Goal: Find specific page/section: Find specific page/section

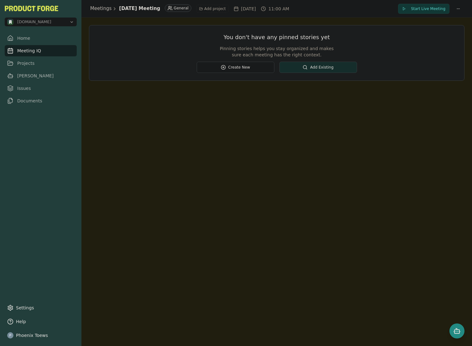
click at [38, 52] on link "Meeting IQ" at bounding box center [41, 50] width 72 height 11
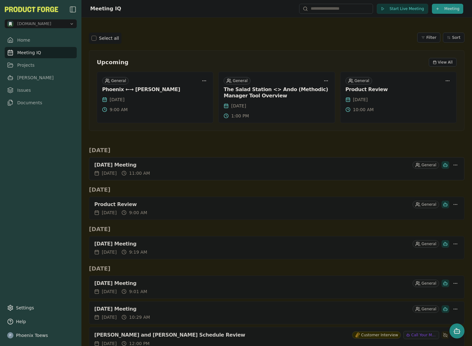
click at [133, 166] on div "[DATE] Meeting" at bounding box center [252, 165] width 316 height 6
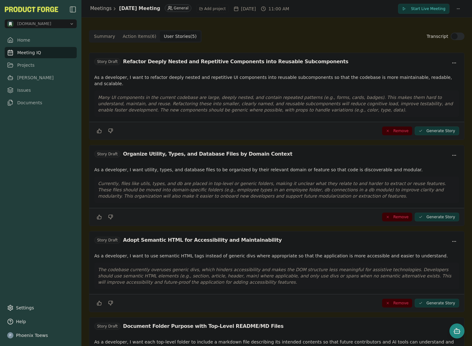
click at [180, 34] on Story "User Stories ( 5 )" at bounding box center [180, 36] width 40 height 10
